Goal: Book appointment/travel/reservation

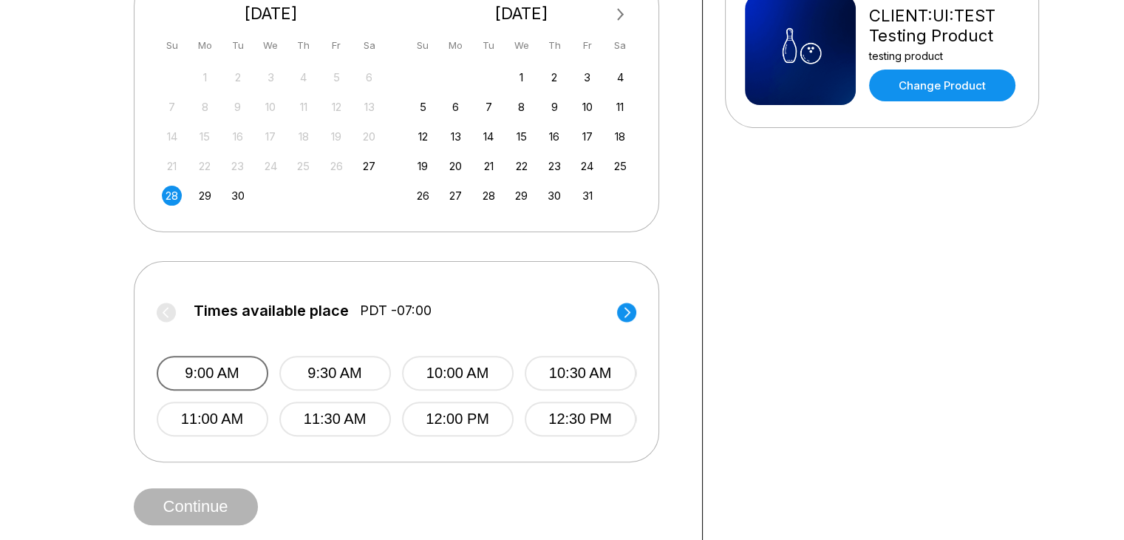
scroll to position [364, 0]
click at [200, 377] on button "9:00 AM" at bounding box center [213, 372] width 112 height 35
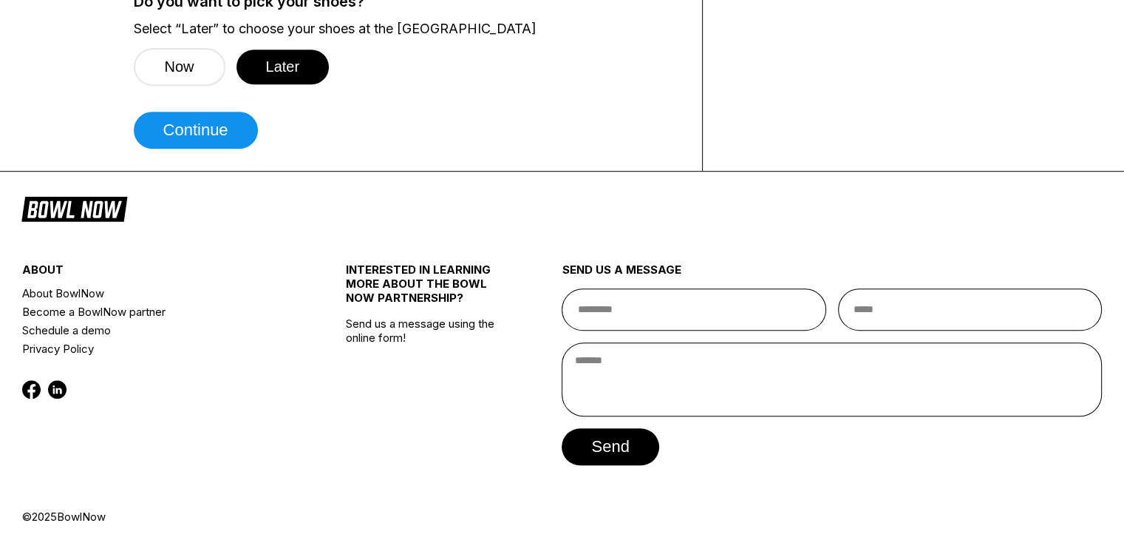
scroll to position [860, 0]
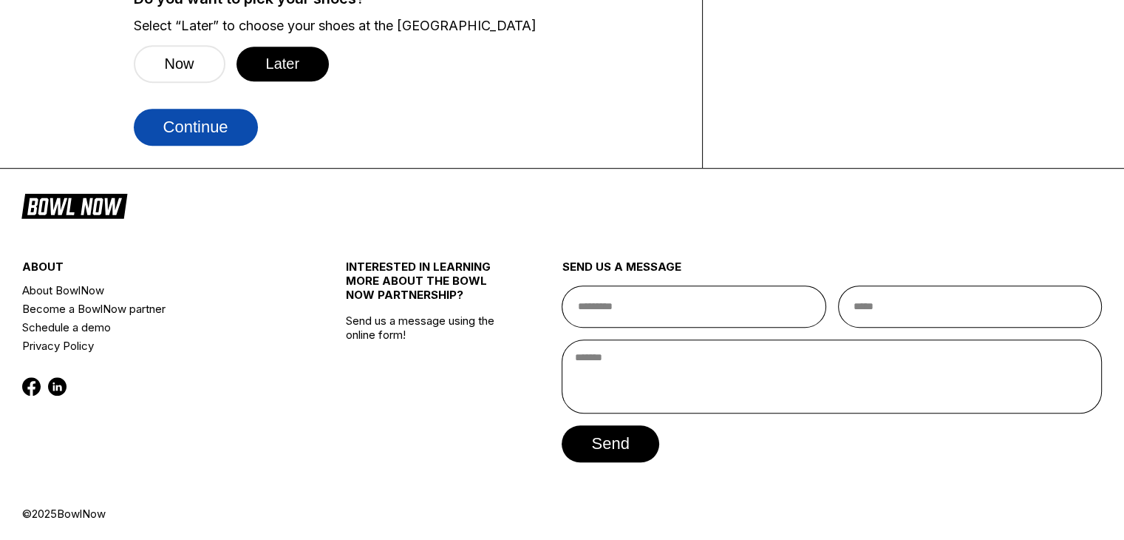
click at [231, 131] on button "Continue" at bounding box center [196, 127] width 124 height 37
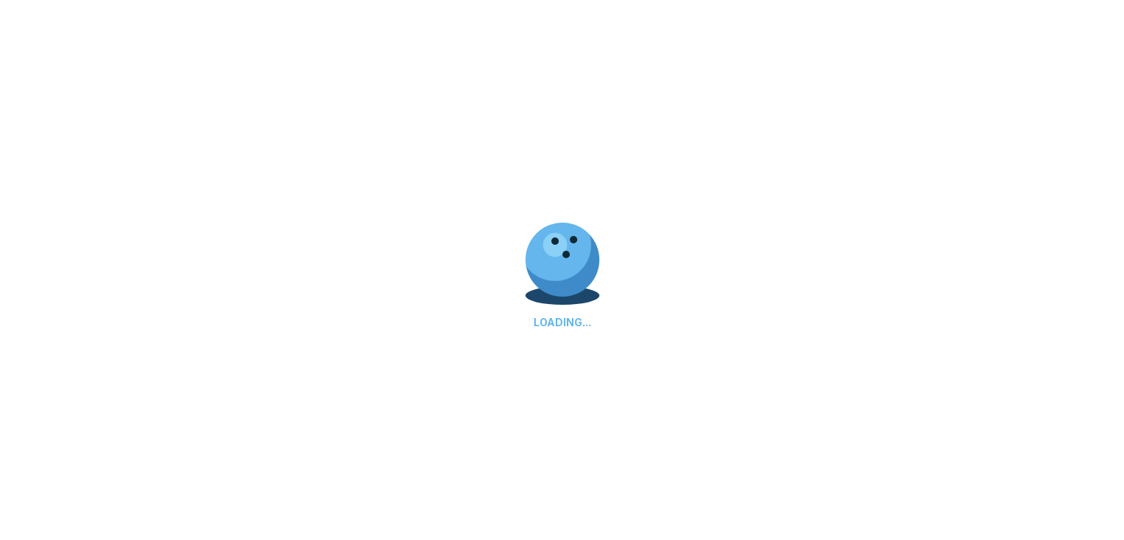
scroll to position [808, 0]
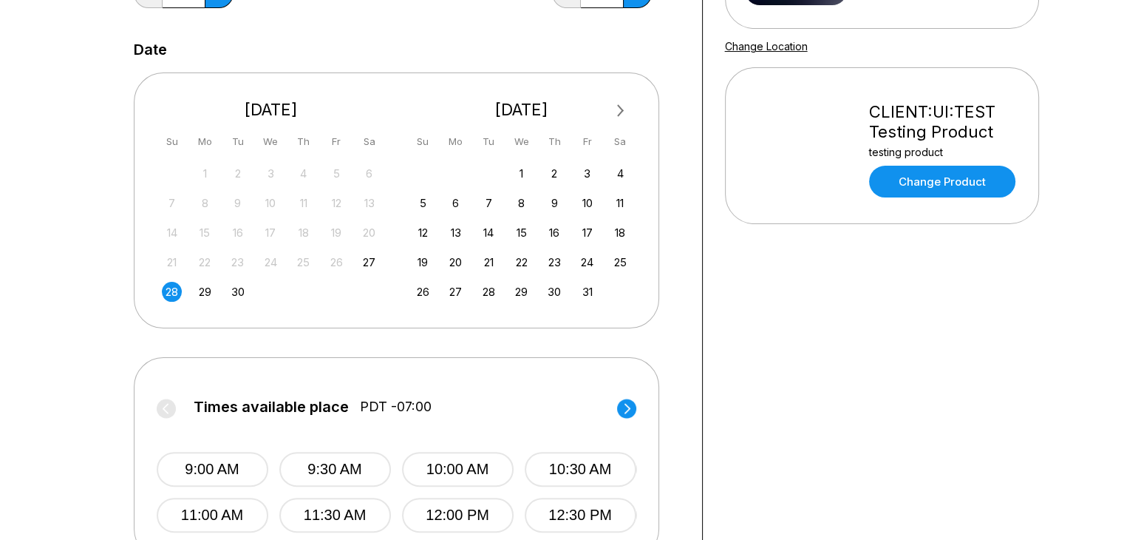
scroll to position [263, 0]
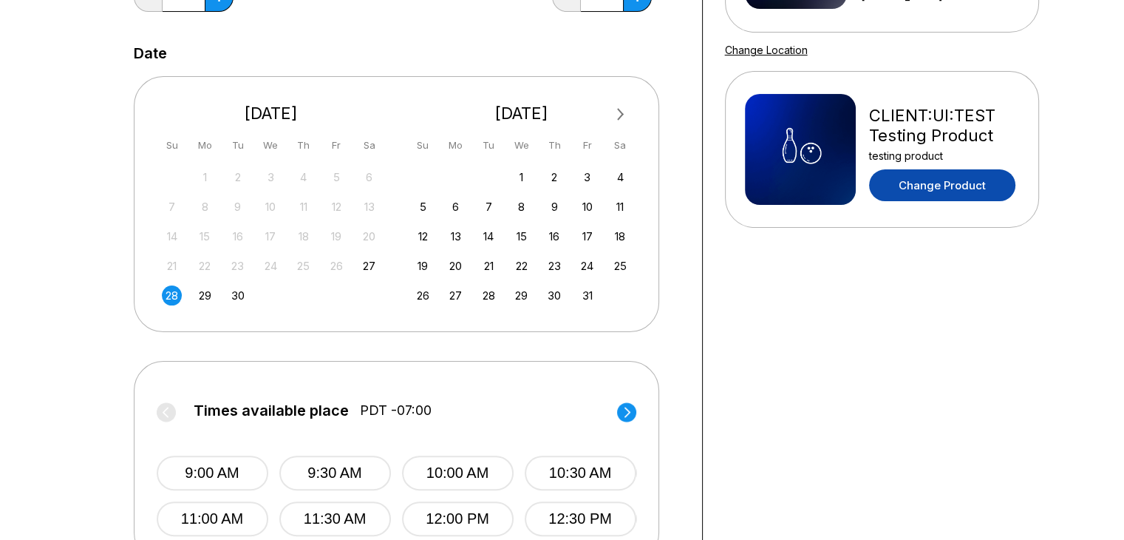
click at [948, 178] on link "Change Product" at bounding box center [942, 185] width 146 height 32
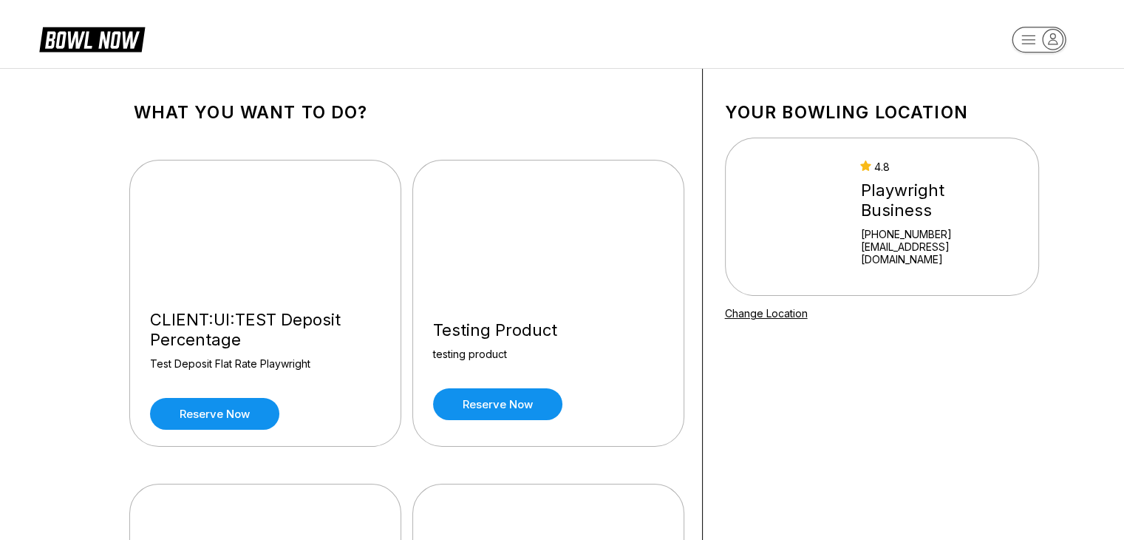
scroll to position [11119, 0]
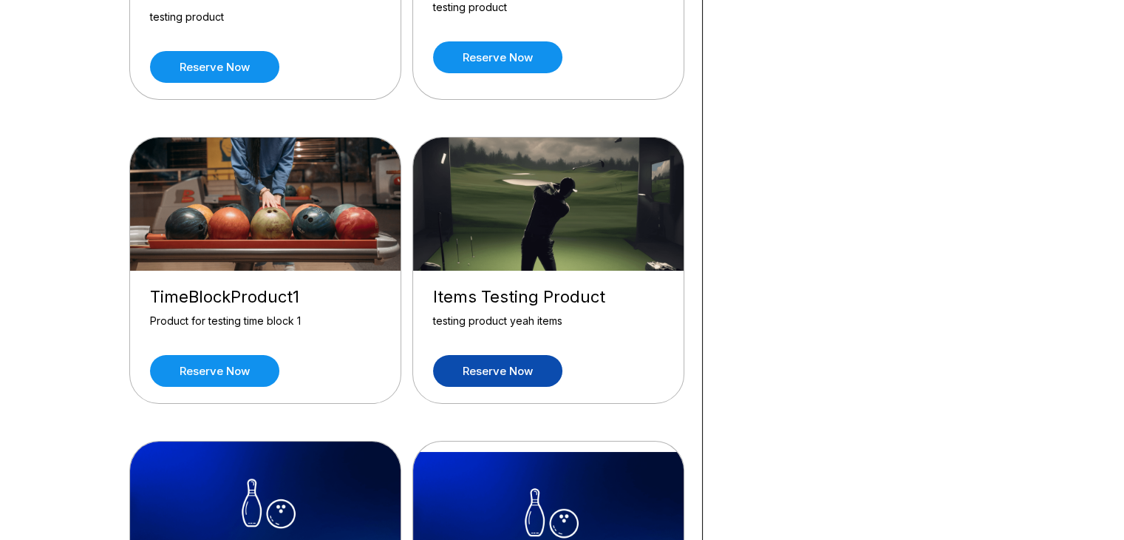
click at [512, 355] on link "Reserve now" at bounding box center [497, 371] width 129 height 32
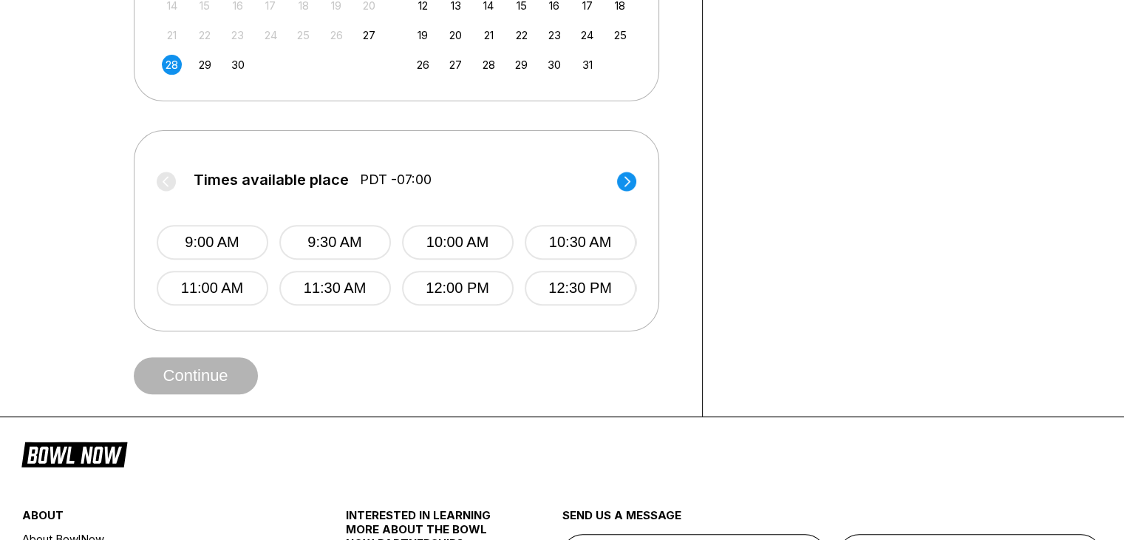
scroll to position [495, 0]
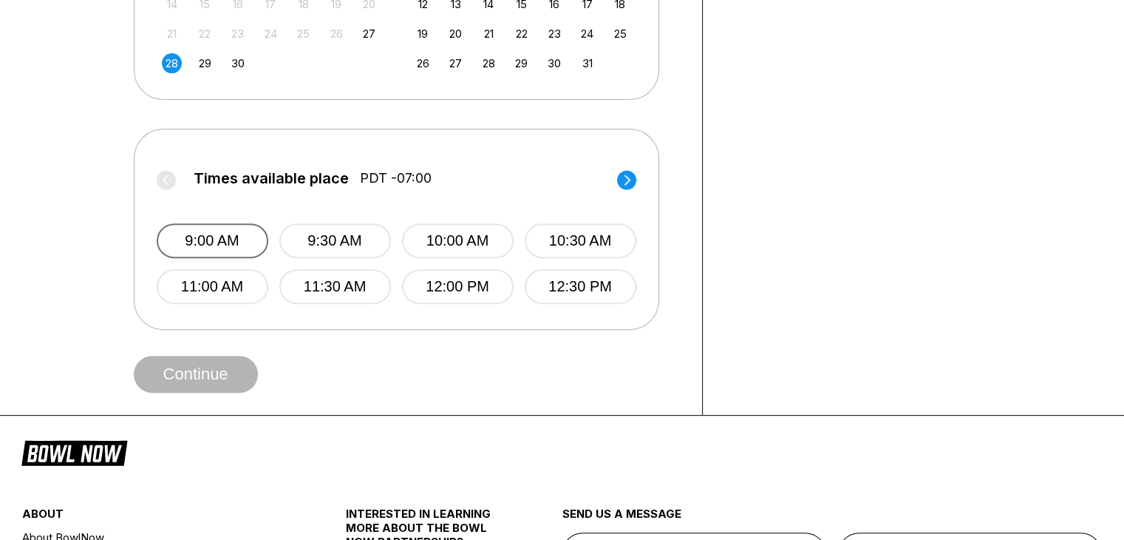
click at [251, 234] on button "9:00 AM" at bounding box center [213, 240] width 112 height 35
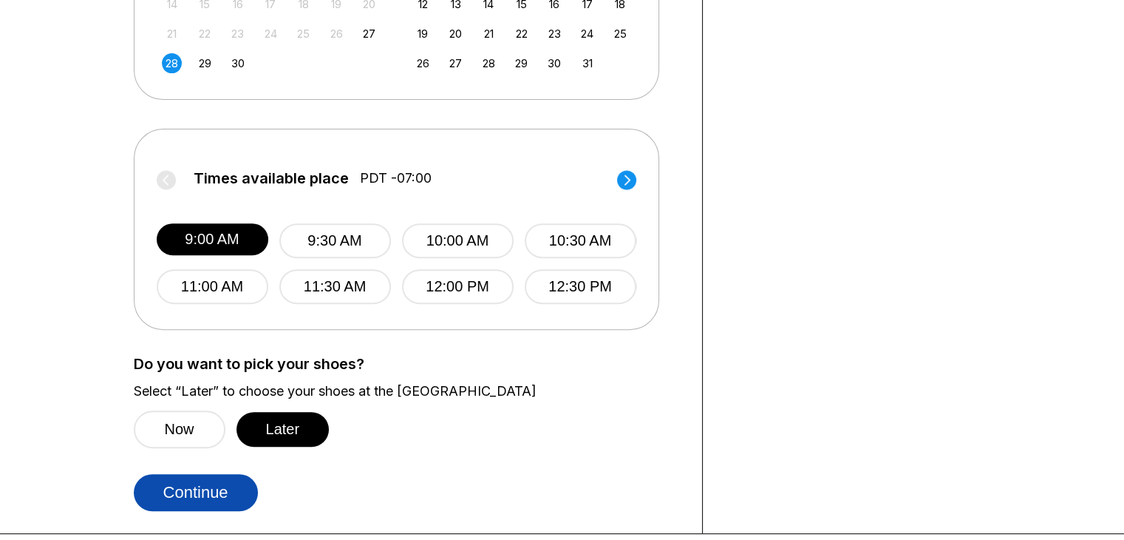
click at [207, 483] on button "Continue" at bounding box center [196, 492] width 124 height 37
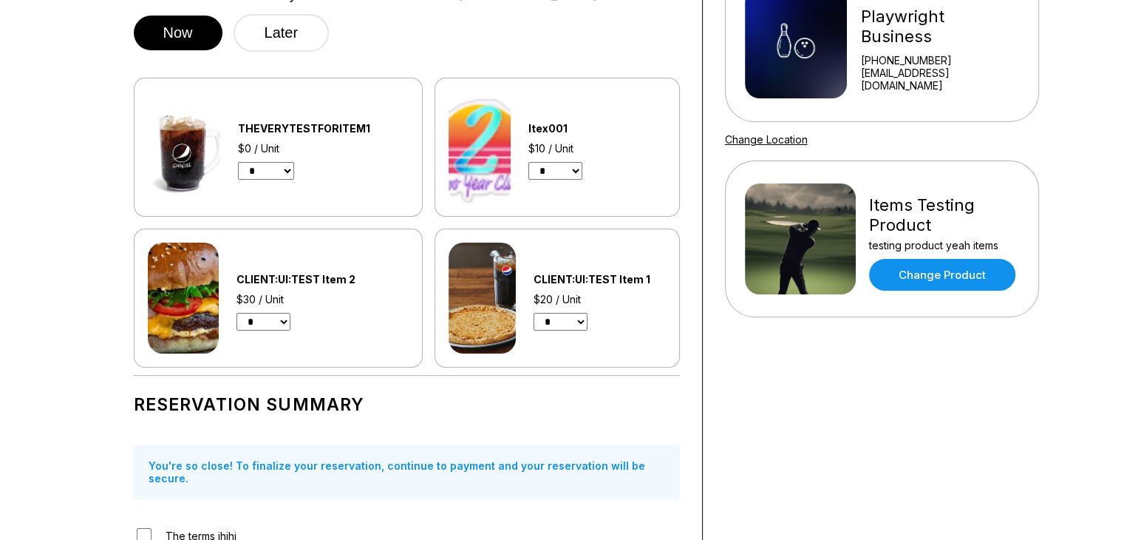
scroll to position [123, 0]
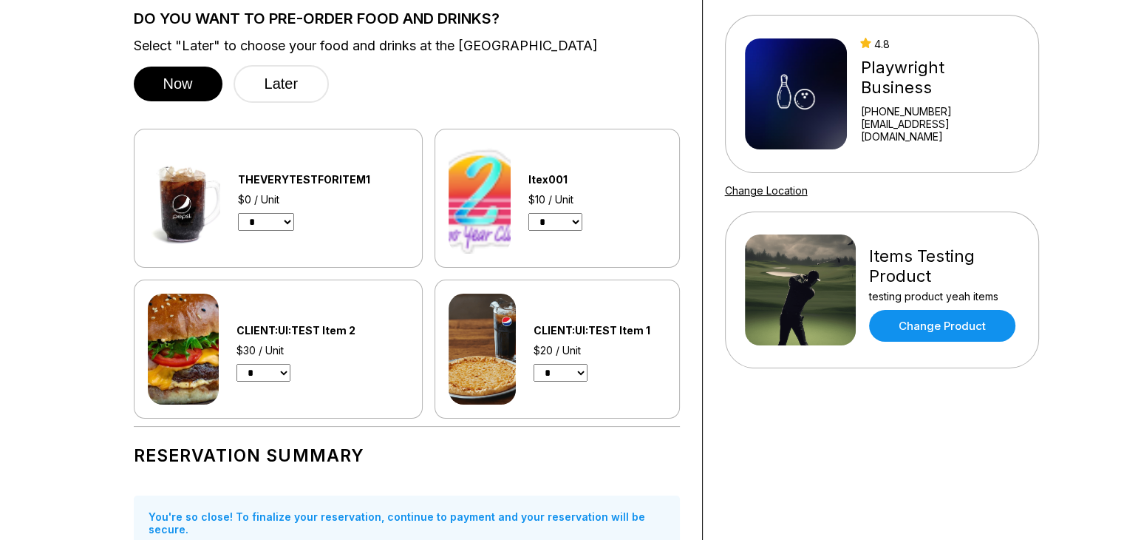
click at [278, 216] on select "* * * * * * * * * * **" at bounding box center [266, 222] width 56 height 18
select select "*"
click at [238, 213] on select "* * * * * * * * * * **" at bounding box center [266, 222] width 56 height 18
click at [557, 220] on select "* * * * * * * * * *" at bounding box center [556, 222] width 54 height 18
select select "*"
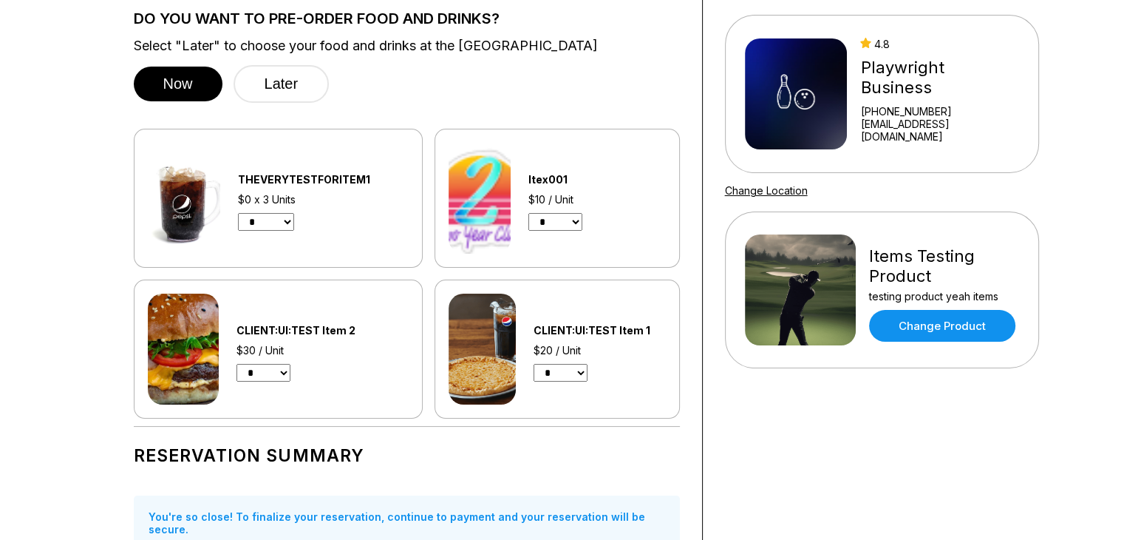
click at [529, 213] on select "* * * * * * * * * *" at bounding box center [556, 222] width 54 height 18
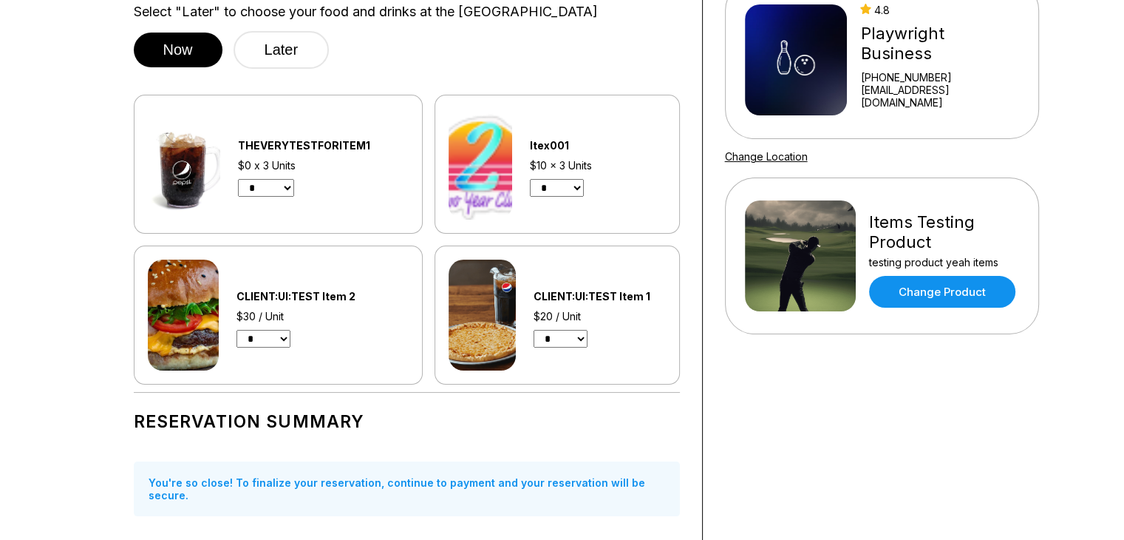
scroll to position [164, 0]
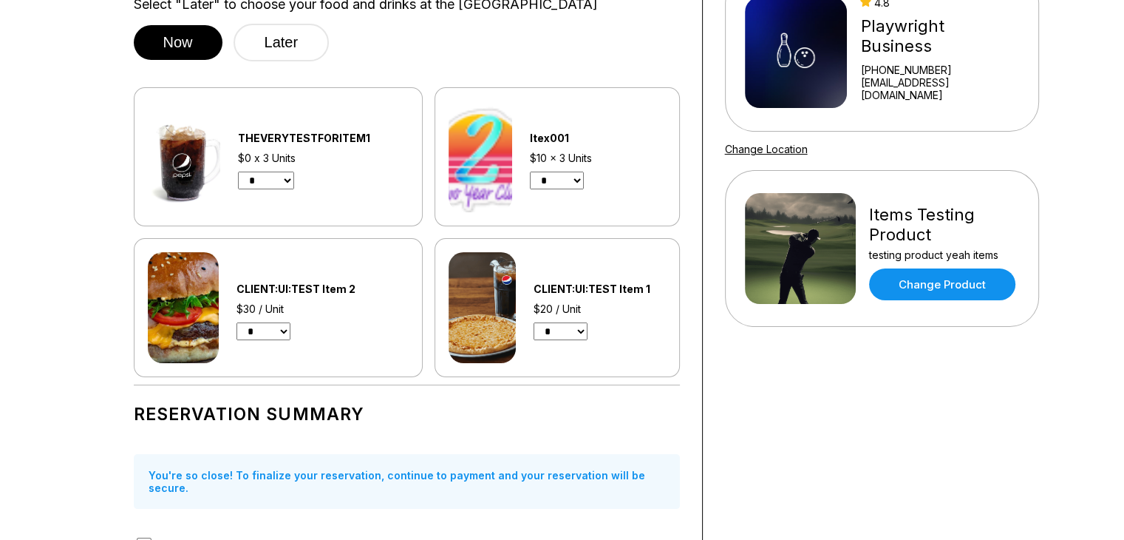
click at [565, 329] on select "* * * *" at bounding box center [561, 331] width 54 height 18
select select "*"
click at [534, 322] on select "* * * *" at bounding box center [561, 331] width 54 height 18
click at [266, 328] on select "* * * * * *" at bounding box center [264, 331] width 54 height 18
select select "*"
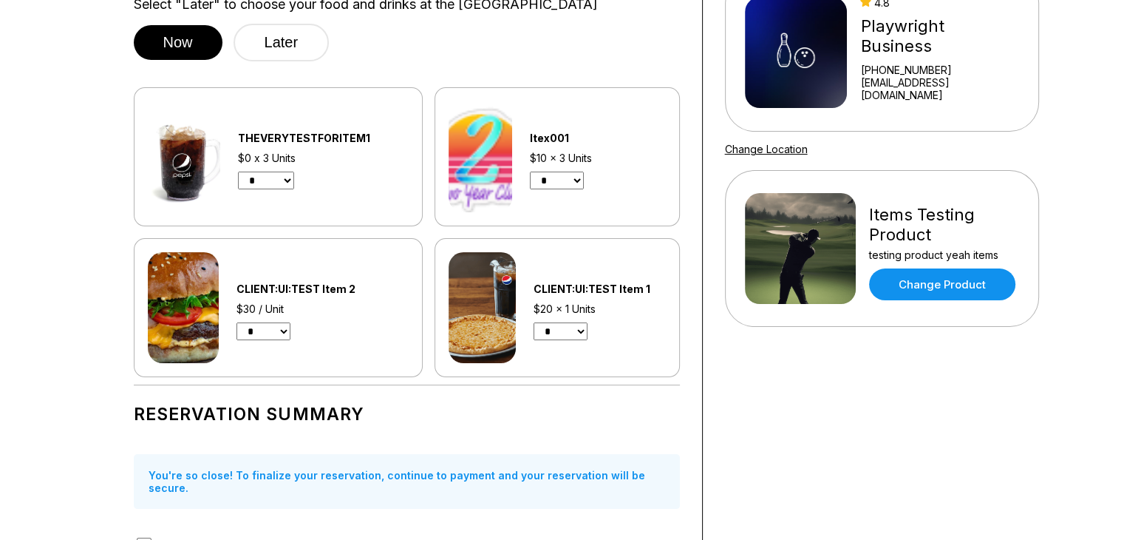
click at [237, 322] on select "* * * * * *" at bounding box center [264, 331] width 54 height 18
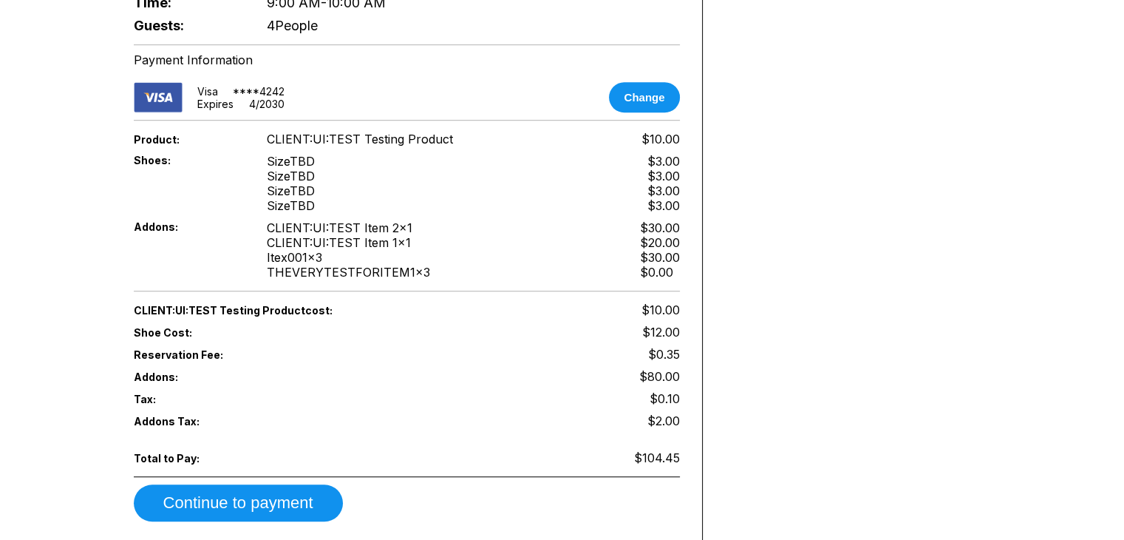
scroll to position [906, 0]
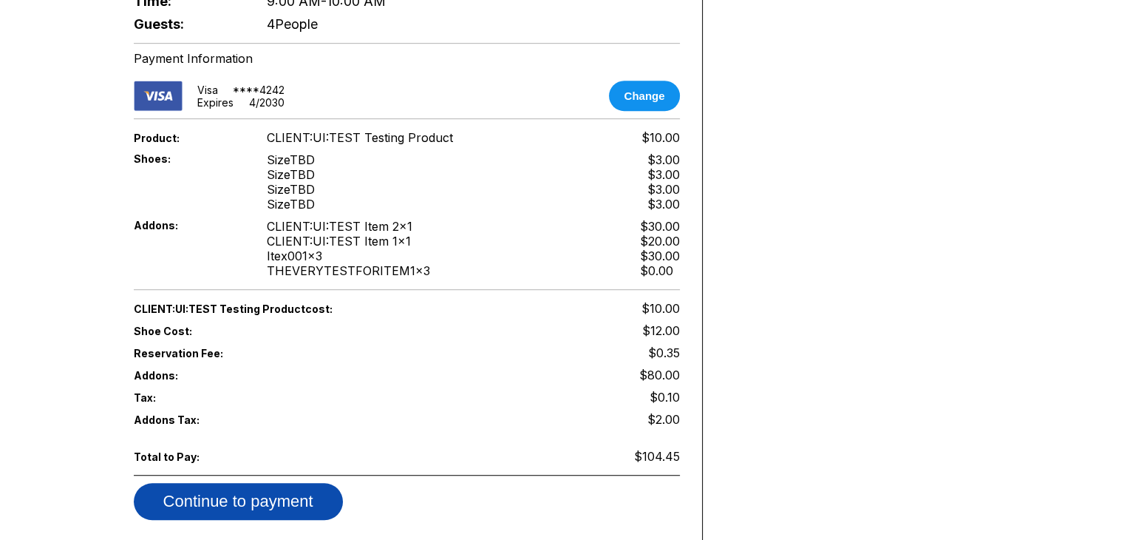
click at [279, 483] on button "Continue to payment" at bounding box center [238, 501] width 209 height 37
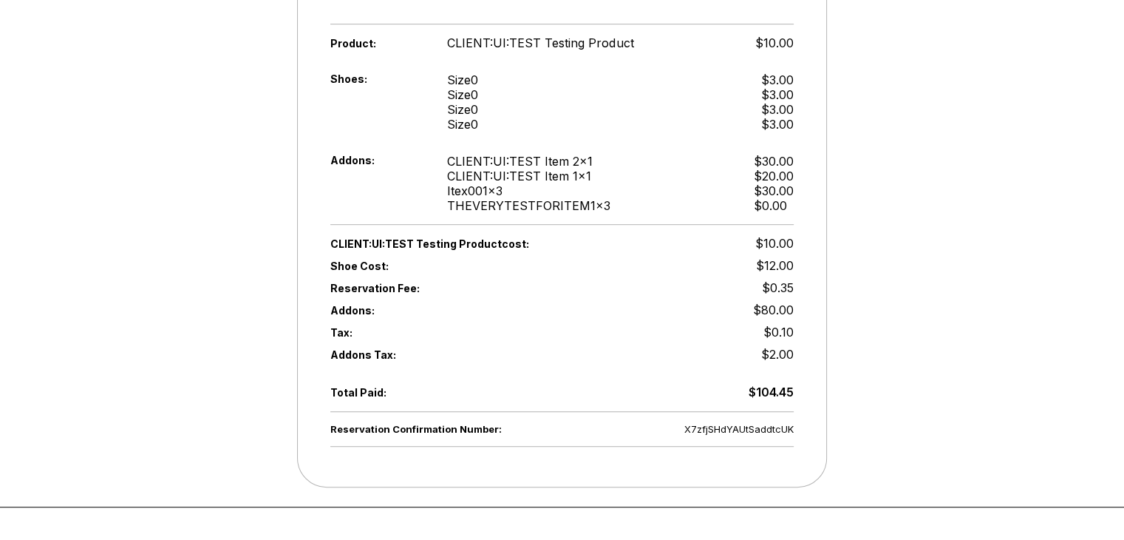
scroll to position [851, 0]
click at [775, 259] on span "$12.00" at bounding box center [775, 266] width 38 height 15
click at [776, 239] on span "$10.00" at bounding box center [774, 244] width 38 height 15
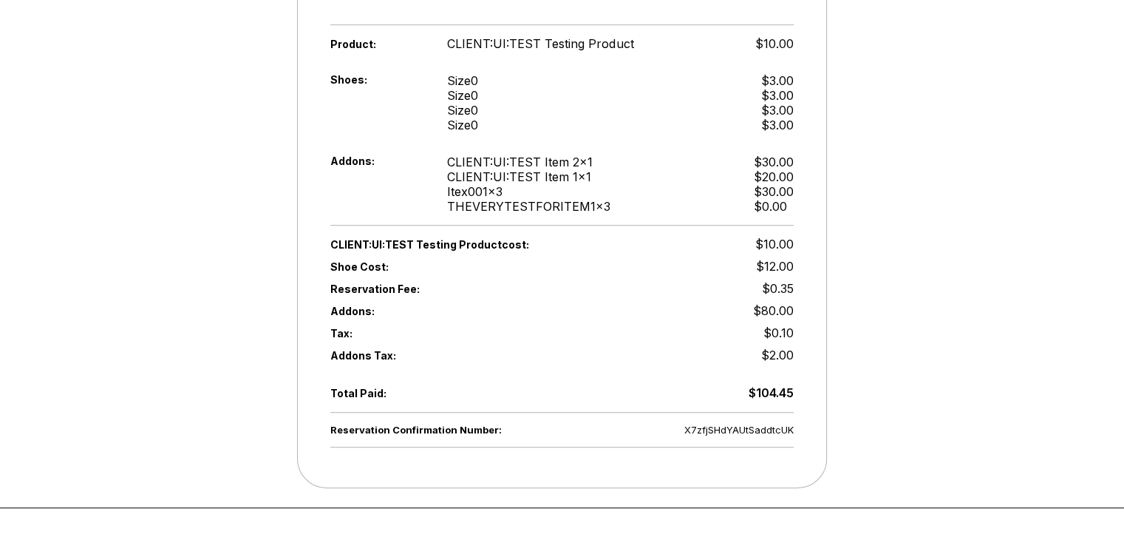
click at [775, 262] on span "$12.00" at bounding box center [775, 266] width 38 height 15
click at [772, 259] on span "$12.00" at bounding box center [775, 266] width 38 height 15
click at [794, 259] on span "$12.00" at bounding box center [775, 266] width 38 height 15
click at [821, 266] on div "Reservation Confirmation Number: X7zfjSHdYAUtSaddtcUK Thank you for booking wit…" at bounding box center [562, 20] width 530 height 936
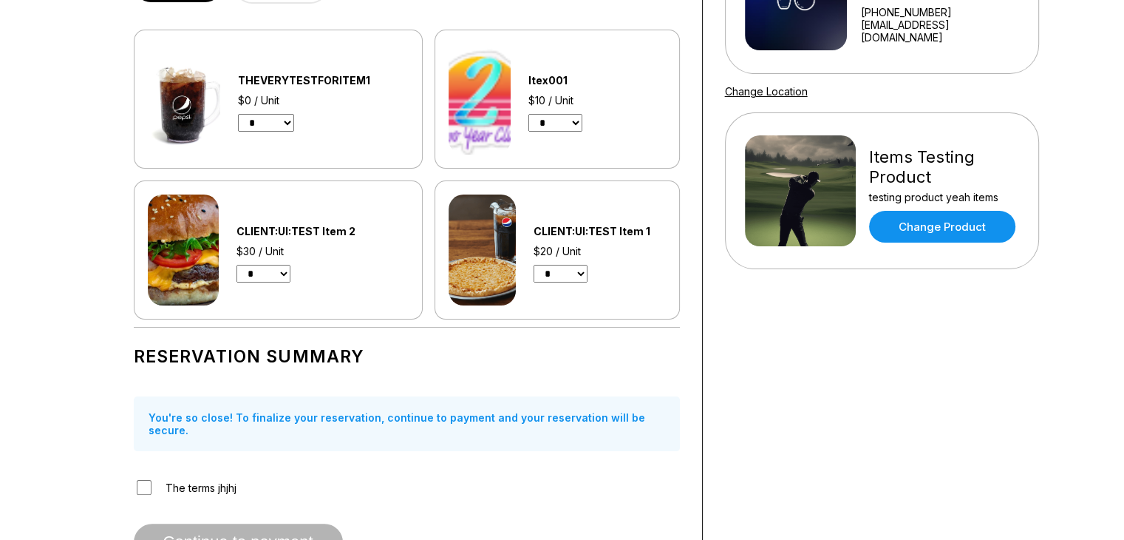
scroll to position [74, 0]
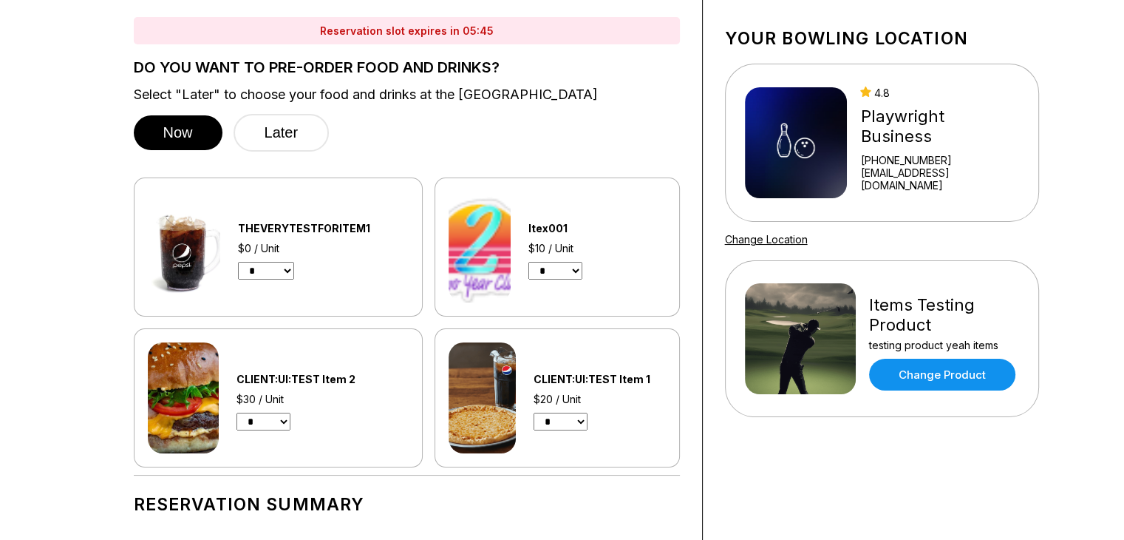
click at [562, 268] on select "* * * * * * * * * *" at bounding box center [556, 271] width 54 height 18
select select "*"
click at [529, 262] on select "* * * * * * * * * *" at bounding box center [556, 271] width 54 height 18
click at [553, 421] on select "* * * *" at bounding box center [561, 421] width 54 height 18
select select "*"
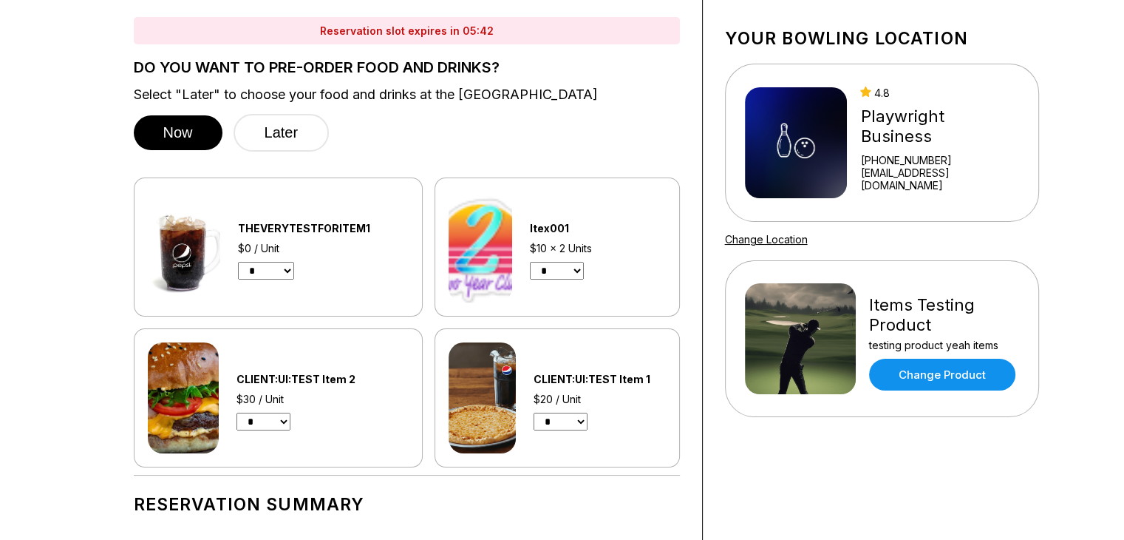
click at [534, 412] on select "* * * *" at bounding box center [561, 421] width 54 height 18
click at [273, 418] on select "* * * * * *" at bounding box center [264, 421] width 54 height 18
select select "*"
click at [237, 412] on select "* * * * * *" at bounding box center [264, 421] width 54 height 18
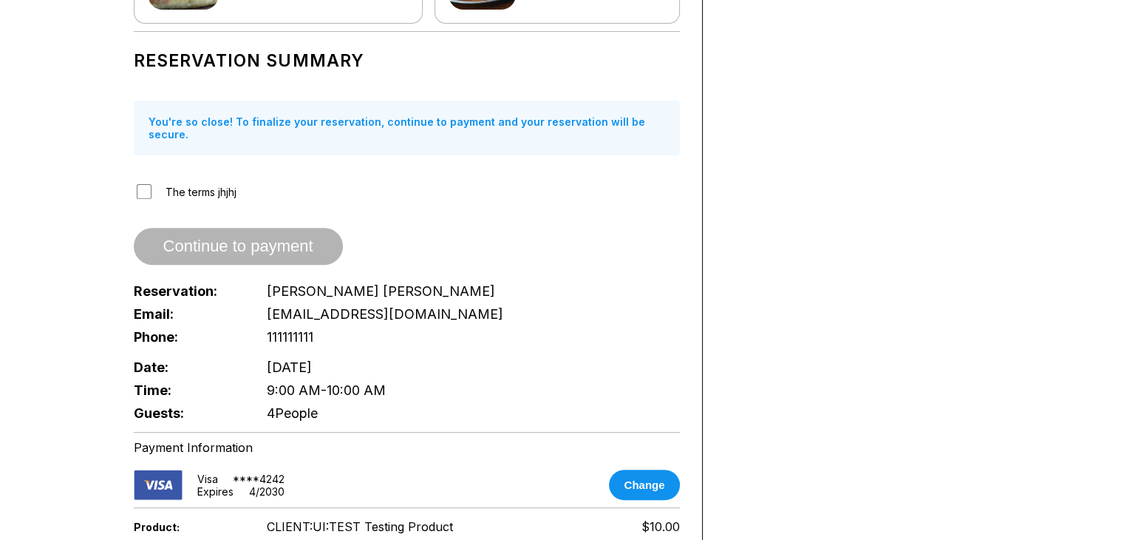
scroll to position [961, 0]
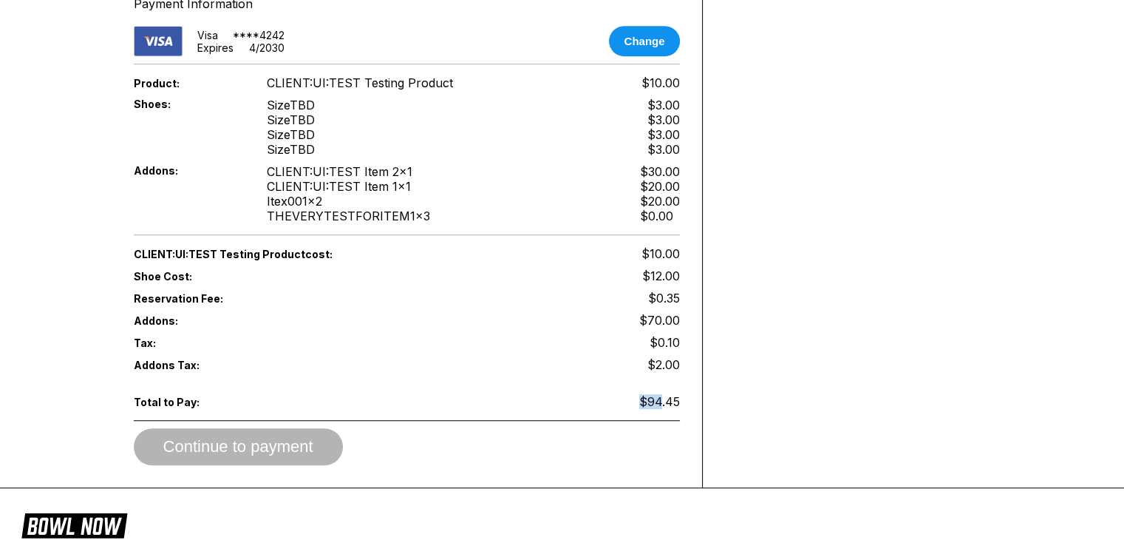
drag, startPoint x: 639, startPoint y: 376, endPoint x: 669, endPoint y: 375, distance: 29.6
click at [665, 390] on div "Total to Pay: $94.45" at bounding box center [407, 401] width 546 height 22
click at [671, 394] on span "$94.45" at bounding box center [659, 401] width 41 height 15
drag, startPoint x: 671, startPoint y: 375, endPoint x: 681, endPoint y: 375, distance: 9.6
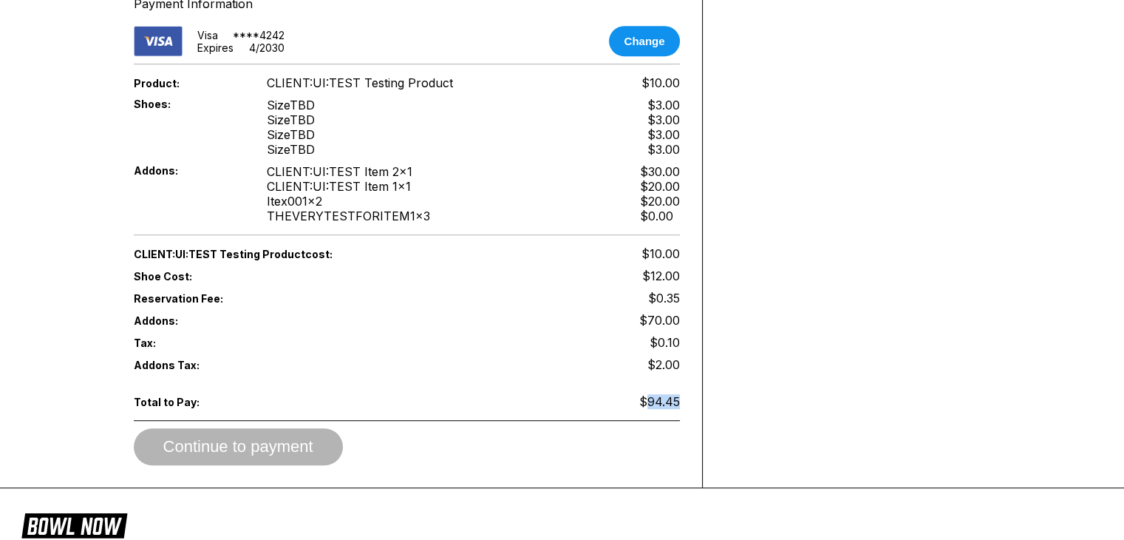
click at [150, 395] on span "Total to Pay:" at bounding box center [188, 401] width 109 height 13
click at [233, 395] on span "Total to Pay:" at bounding box center [188, 401] width 109 height 13
